Goal: Task Accomplishment & Management: Manage account settings

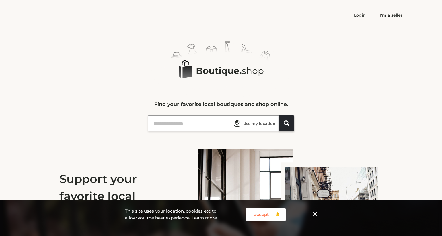
click at [259, 215] on button "I accept 👌 Created with Sketch. 👌" at bounding box center [266, 214] width 40 height 13
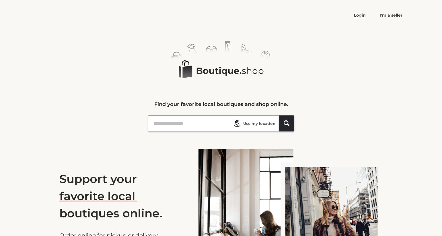
click at [364, 15] on link "Login" at bounding box center [360, 15] width 12 height 5
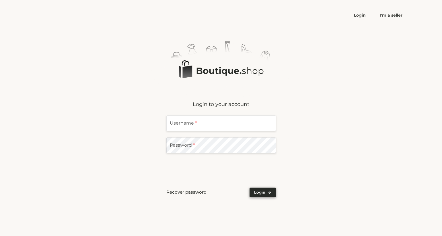
click at [193, 125] on input "text" at bounding box center [221, 124] width 110 height 16
type input "**********"
click at [265, 193] on span "Login" at bounding box center [259, 192] width 11 height 3
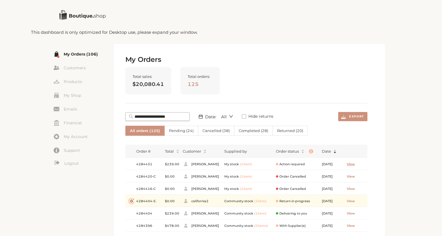
click at [351, 165] on span "View" at bounding box center [351, 164] width 8 height 5
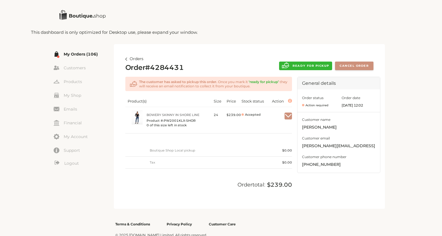
click at [127, 60] on link "Orders" at bounding box center [134, 59] width 18 height 7
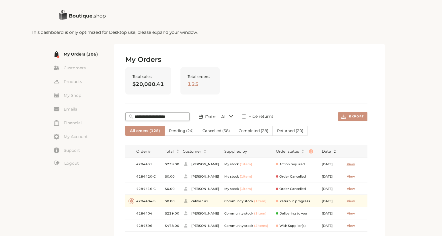
click at [351, 165] on span "View" at bounding box center [351, 164] width 8 height 5
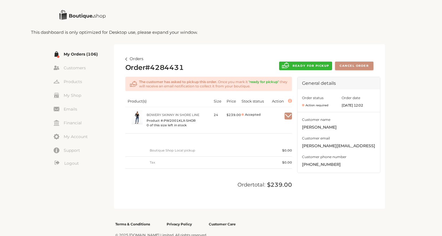
click at [127, 59] on img at bounding box center [126, 59] width 2 height 3
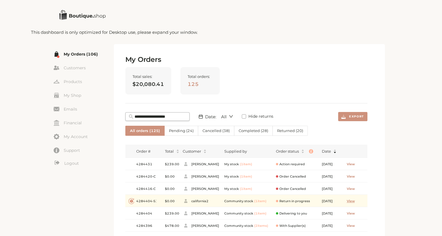
scroll to position [59, 0]
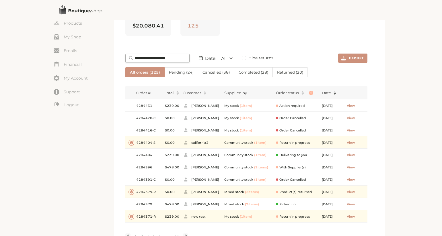
click at [350, 142] on span "View" at bounding box center [351, 143] width 8 height 5
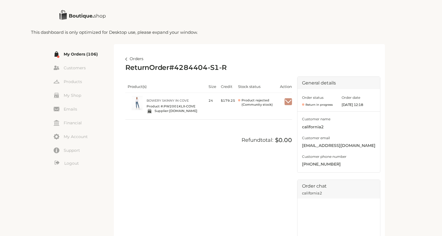
click at [127, 59] on link "Orders" at bounding box center [134, 59] width 18 height 7
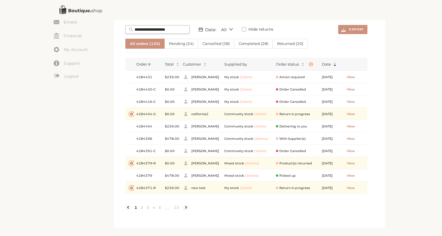
scroll to position [88, 0]
click at [348, 125] on span "View" at bounding box center [351, 126] width 8 height 5
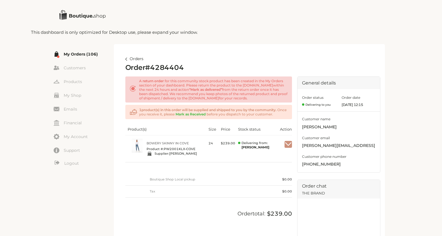
click at [288, 143] on img "button" at bounding box center [288, 144] width 7 height 5
click at [269, 158] on span "Mark as received" at bounding box center [272, 159] width 42 height 10
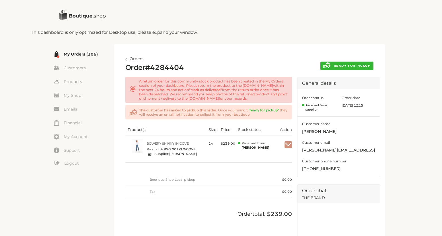
click at [127, 58] on img at bounding box center [126, 59] width 2 height 3
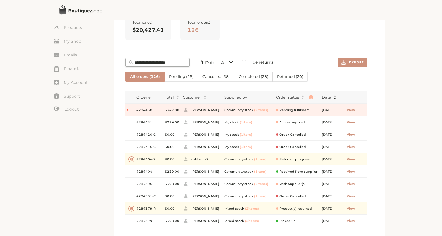
scroll to position [59, 0]
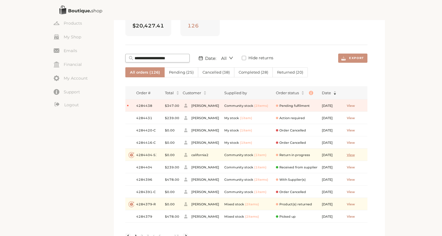
click at [351, 155] on span "View" at bounding box center [351, 155] width 8 height 5
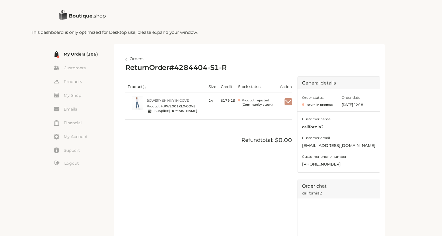
click at [286, 100] on img "button" at bounding box center [288, 101] width 7 height 5
click at [127, 58] on img at bounding box center [126, 59] width 2 height 3
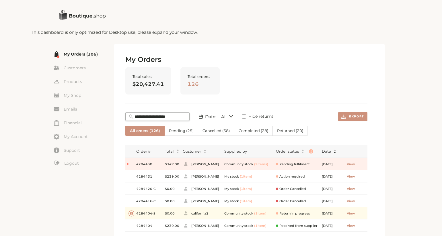
scroll to position [88, 0]
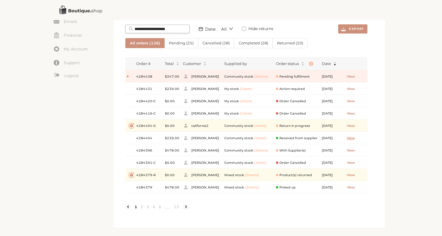
click at [351, 139] on span "View" at bounding box center [351, 138] width 8 height 5
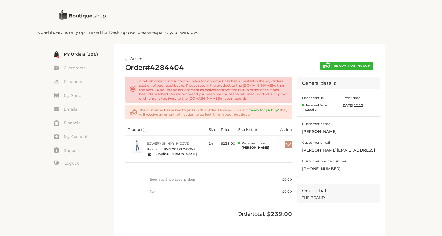
click at [348, 66] on span "READY FOR PICKUP" at bounding box center [352, 66] width 37 height 4
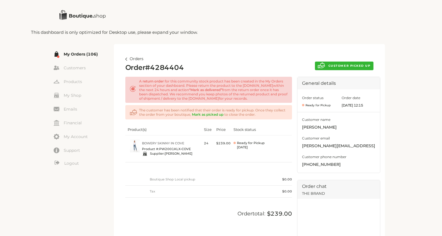
click at [238, 19] on div at bounding box center [221, 15] width 324 height 30
click at [127, 59] on img at bounding box center [126, 59] width 2 height 3
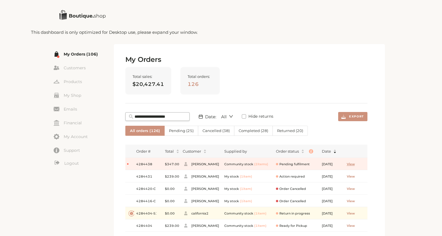
click at [349, 165] on span "View" at bounding box center [351, 164] width 8 height 5
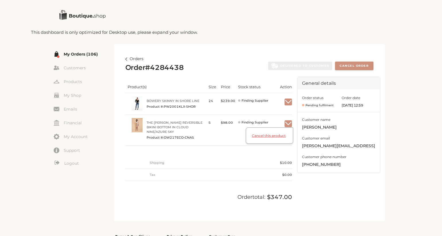
click at [268, 135] on span "Cancel this product" at bounding box center [269, 139] width 47 height 10
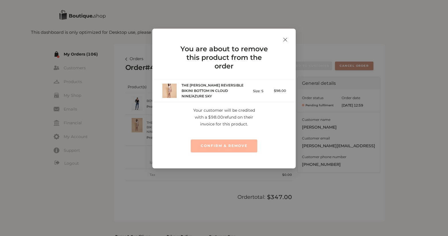
click at [212, 145] on span "CONFIRM & REMOVE" at bounding box center [224, 146] width 47 height 5
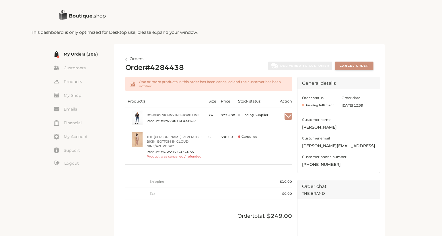
click at [127, 59] on img at bounding box center [126, 59] width 2 height 3
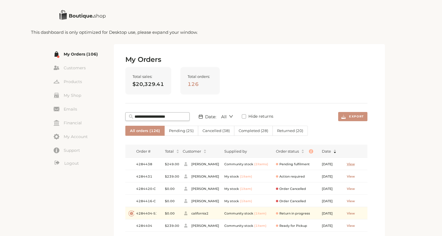
click at [351, 164] on span "View" at bounding box center [351, 164] width 8 height 5
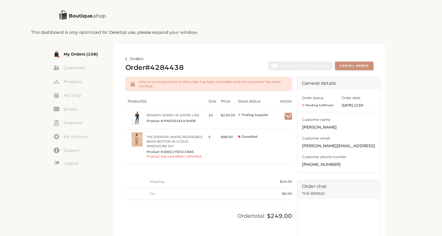
click at [127, 59] on img at bounding box center [126, 59] width 2 height 3
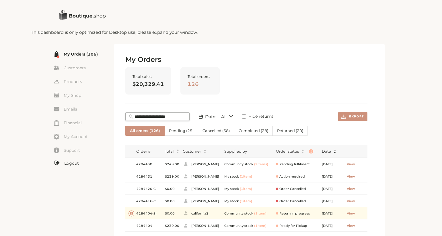
click at [68, 164] on link "Logout" at bounding box center [84, 163] width 60 height 7
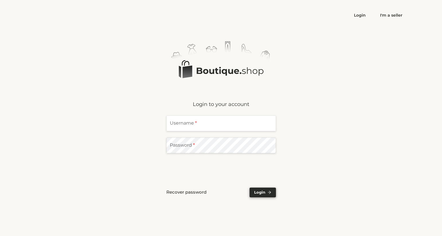
click at [191, 125] on input "text" at bounding box center [221, 124] width 110 height 16
type input "**********"
click at [262, 190] on button "Login" at bounding box center [263, 193] width 26 height 10
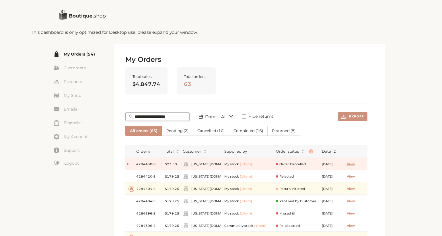
click at [352, 165] on span "View" at bounding box center [351, 164] width 8 height 5
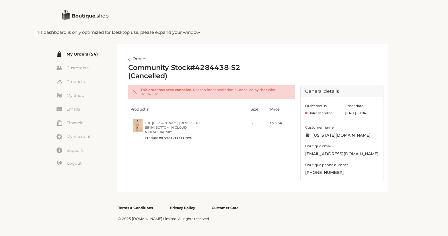
click at [130, 58] on img at bounding box center [129, 59] width 2 height 3
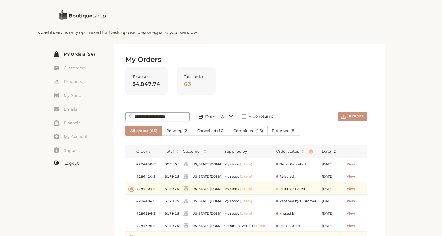
click at [73, 162] on link "Logout" at bounding box center [84, 163] width 60 height 7
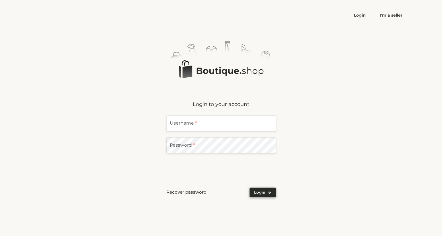
click at [179, 128] on input "text" at bounding box center [221, 124] width 110 height 16
type input "**********"
click at [265, 191] on span "Login" at bounding box center [259, 192] width 11 height 3
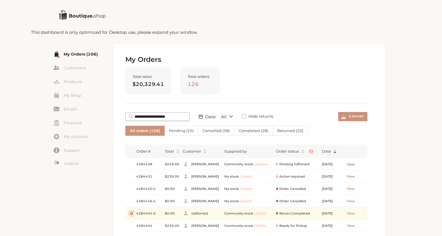
click at [350, 163] on span "View" at bounding box center [351, 164] width 8 height 5
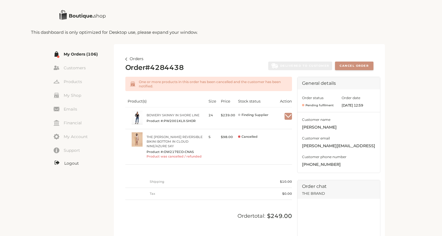
click at [73, 163] on link "Logout" at bounding box center [84, 163] width 60 height 7
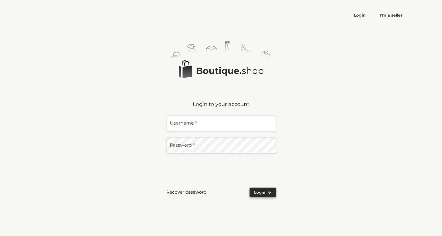
click at [192, 126] on input "text" at bounding box center [221, 124] width 110 height 16
type input "*"
type input "*******"
drag, startPoint x: 206, startPoint y: 127, endPoint x: 115, endPoint y: 127, distance: 91.0
click at [166, 127] on input "*******" at bounding box center [221, 124] width 110 height 16
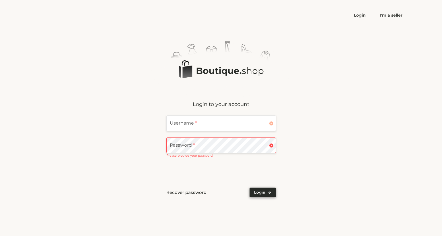
click at [329, 129] on div "Logo Created with Sketch. Login to your account Username * Password * Please pr…" at bounding box center [221, 119] width 363 height 157
click at [205, 125] on input "text" at bounding box center [221, 124] width 110 height 16
click at [262, 190] on button "Login" at bounding box center [263, 193] width 26 height 10
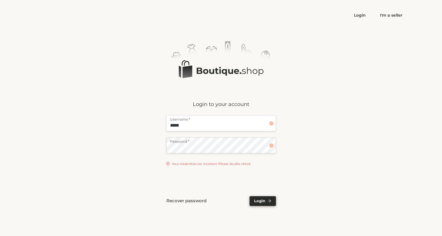
drag, startPoint x: 187, startPoint y: 127, endPoint x: 148, endPoint y: 125, distance: 39.7
click at [166, 125] on input "*****" at bounding box center [221, 124] width 110 height 16
type input "*"
type input "**********"
click at [258, 201] on span "Login" at bounding box center [259, 200] width 11 height 3
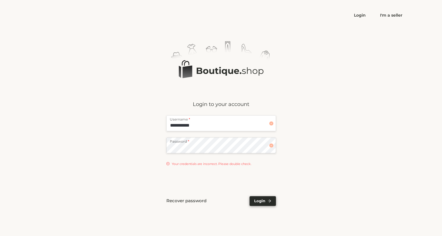
drag, startPoint x: 206, startPoint y: 127, endPoint x: 127, endPoint y: 127, distance: 78.6
click at [166, 127] on input "**********" at bounding box center [221, 124] width 110 height 16
type input "**********"
